Goal: Information Seeking & Learning: Learn about a topic

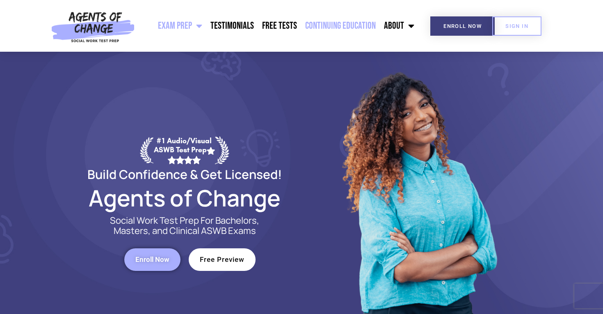
click at [356, 23] on link "Continuing Education" at bounding box center [340, 26] width 79 height 21
click at [348, 21] on link "Continuing Education" at bounding box center [340, 26] width 79 height 21
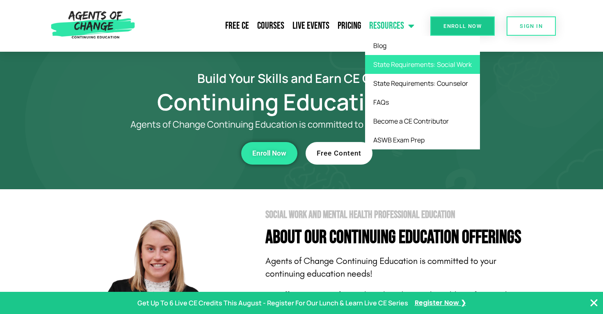
click at [411, 66] on link "State Requirements: Social Work" at bounding box center [422, 64] width 115 height 19
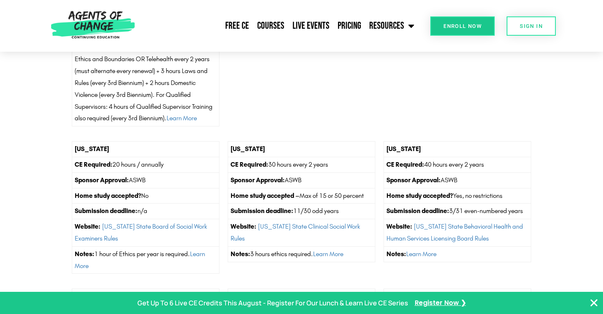
scroll to position [981, 0]
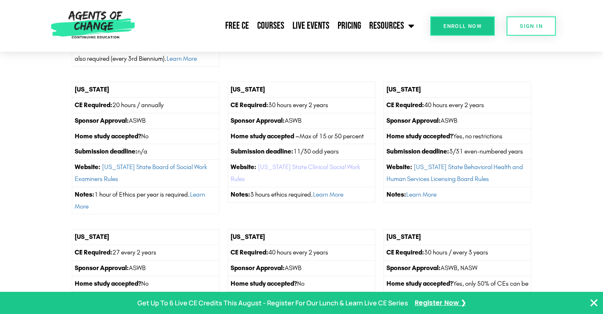
click at [339, 168] on link "[US_STATE] State Clinical Social Work Rules" at bounding box center [296, 173] width 130 height 20
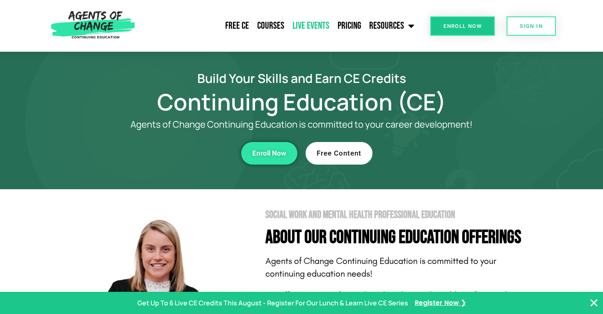
click at [314, 23] on link "Live Events" at bounding box center [311, 26] width 45 height 21
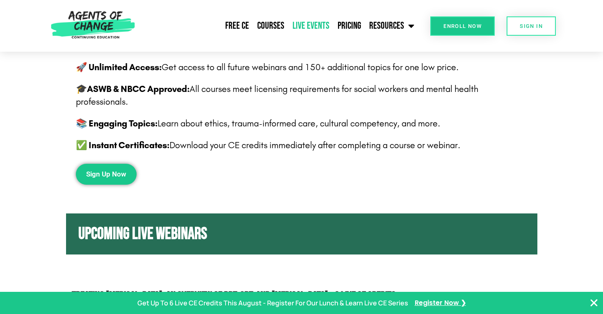
scroll to position [403, 0]
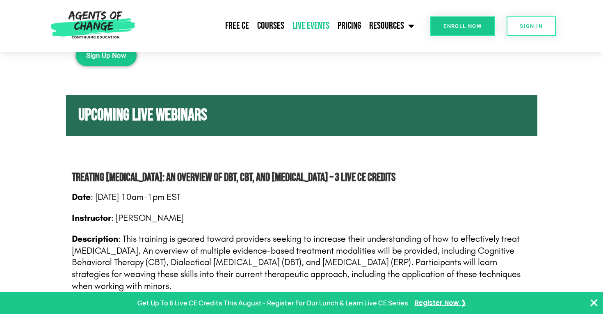
drag, startPoint x: 496, startPoint y: 178, endPoint x: 72, endPoint y: 181, distance: 424.0
click at [72, 181] on h2 "Treating [MEDICAL_DATA]: An Overview of DBT, CBT, and [MEDICAL_DATA] – 3 Live C…" at bounding box center [302, 178] width 460 height 18
copy h2 "Treating [MEDICAL_DATA]: An Overview of DBT, CBT, and [MEDICAL_DATA] – 3 Live C…"
